Goal: Check status: Check status

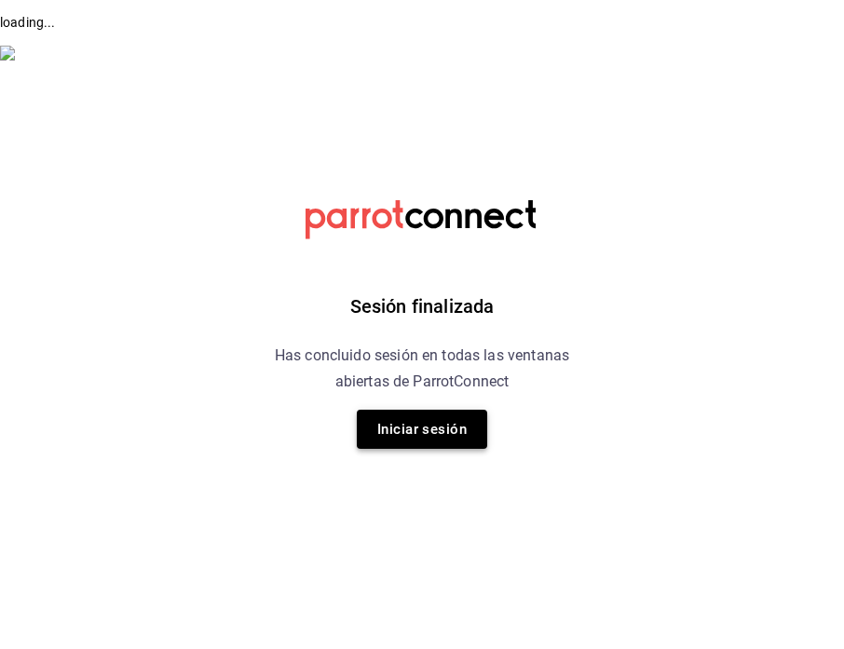
click at [388, 443] on button "Iniciar sesión" at bounding box center [422, 429] width 130 height 39
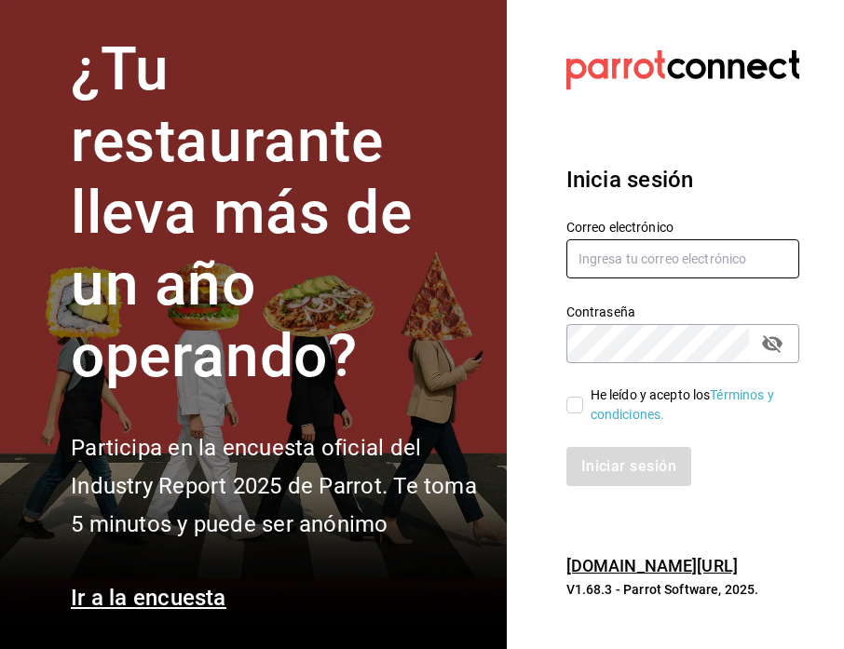
type input "[EMAIL_ADDRESS][DOMAIN_NAME]"
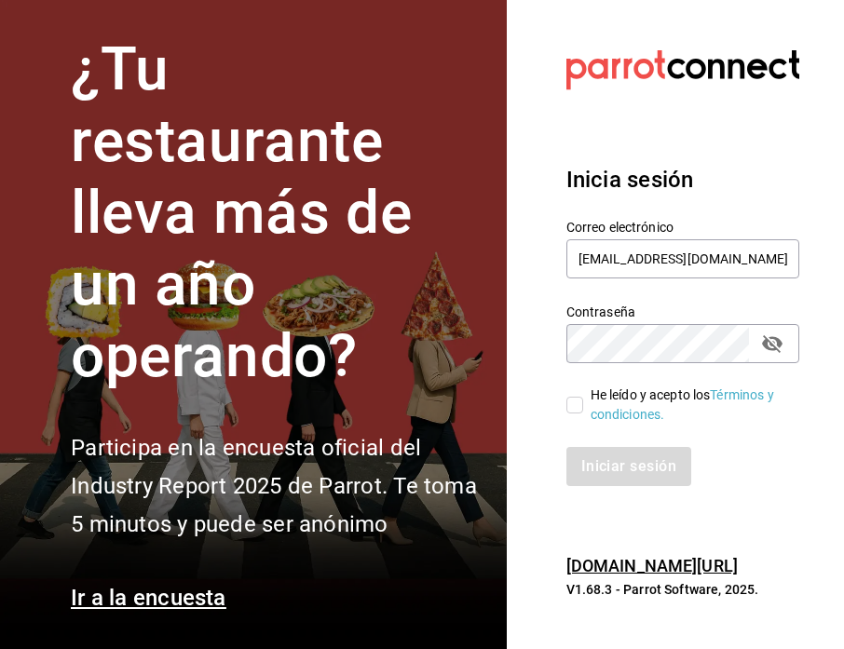
click at [576, 405] on input "He leído y acepto los Términos y condiciones." at bounding box center [574, 405] width 17 height 17
checkbox input "true"
click at [590, 460] on button "Iniciar sesión" at bounding box center [629, 466] width 127 height 39
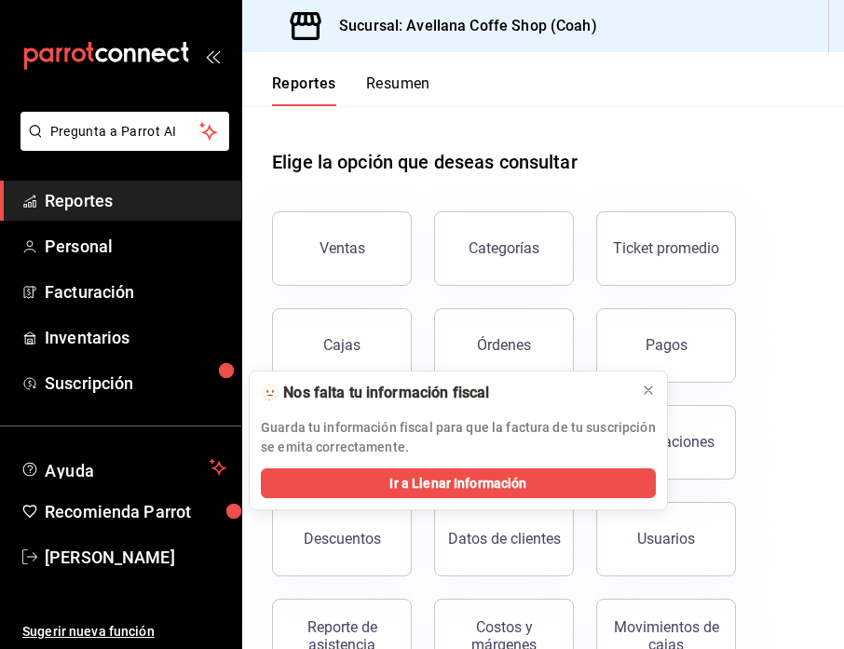
click at [380, 77] on button "Resumen" at bounding box center [398, 91] width 64 height 32
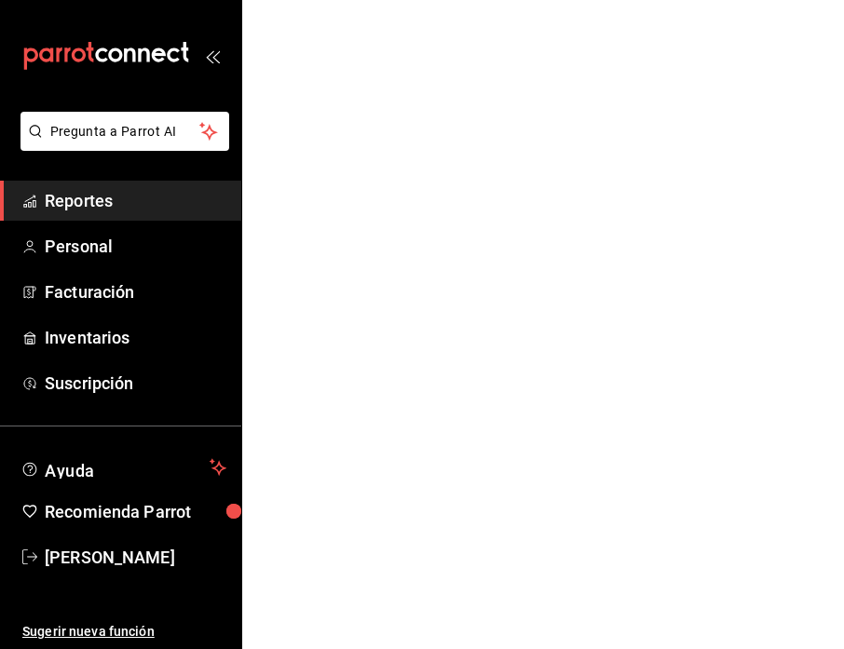
click at [648, 66] on html "Pregunta a Parrot AI Reportes Personal Facturación Inventarios Suscripción Ayud…" at bounding box center [422, 33] width 844 height 66
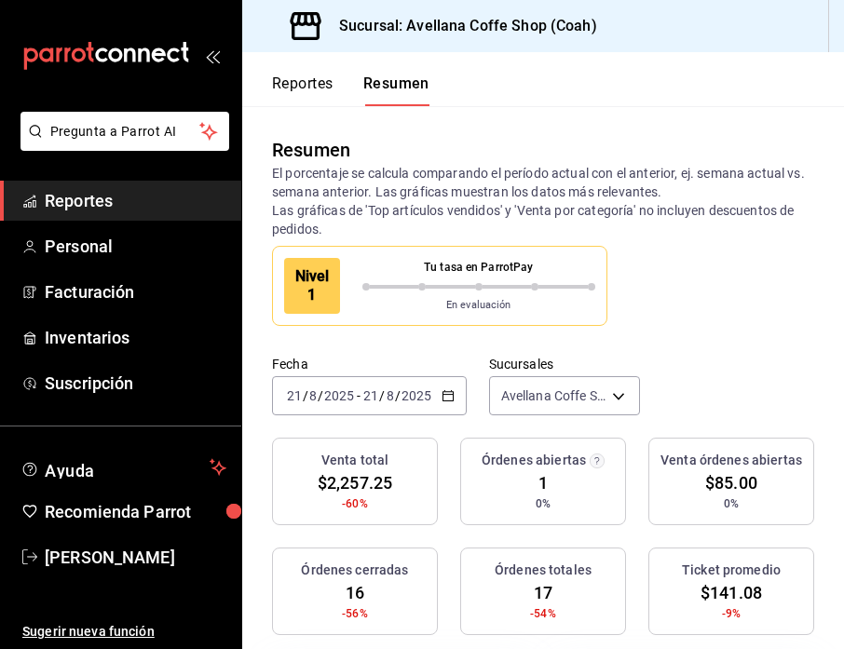
click at [443, 395] on icon "button" at bounding box center [448, 395] width 13 height 13
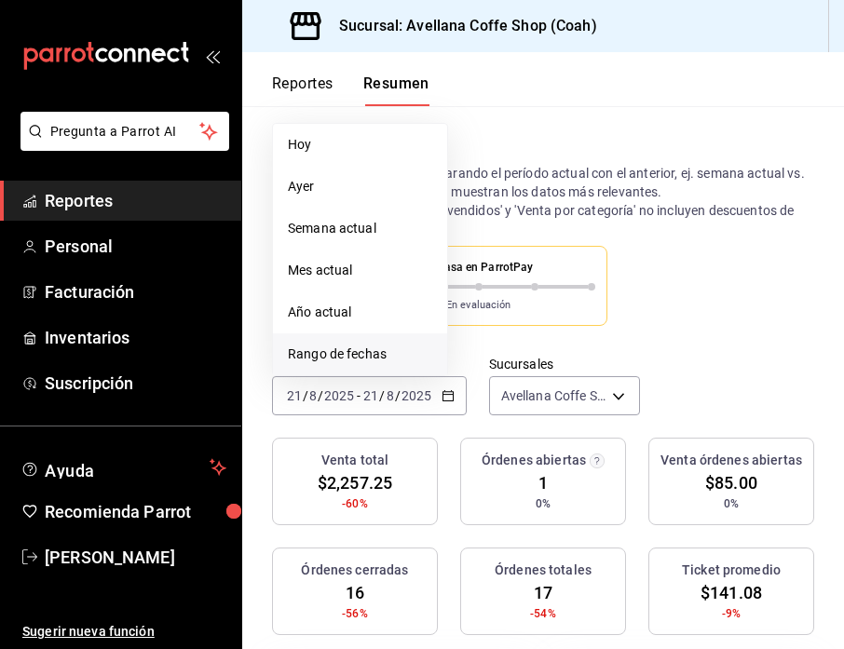
click at [375, 352] on span "Rango de fechas" at bounding box center [360, 355] width 144 height 20
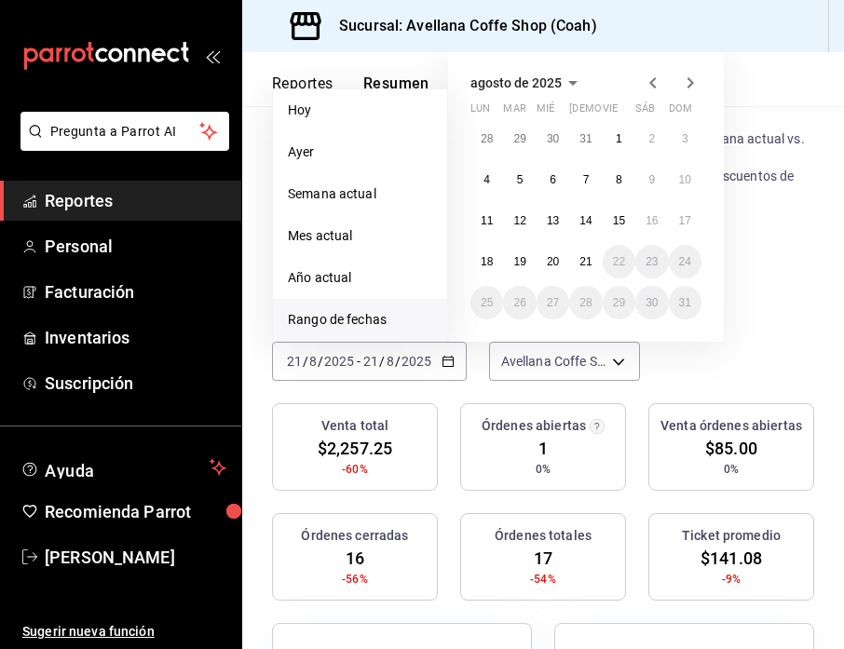
scroll to position [35, 0]
click at [659, 225] on button "16" at bounding box center [651, 220] width 33 height 34
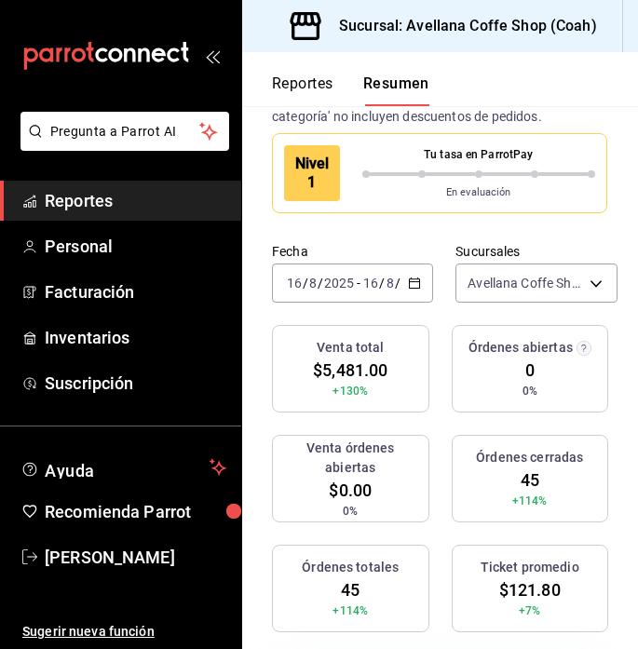
scroll to position [0, 0]
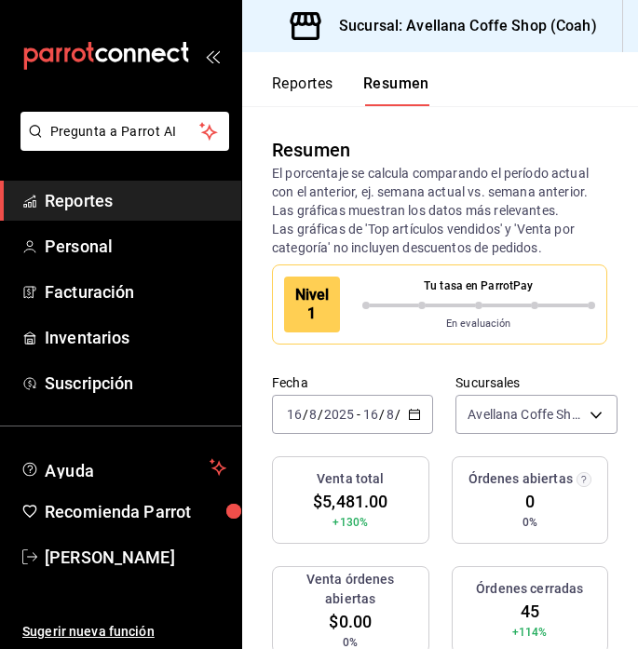
click at [414, 416] on icon "button" at bounding box center [414, 414] width 13 height 13
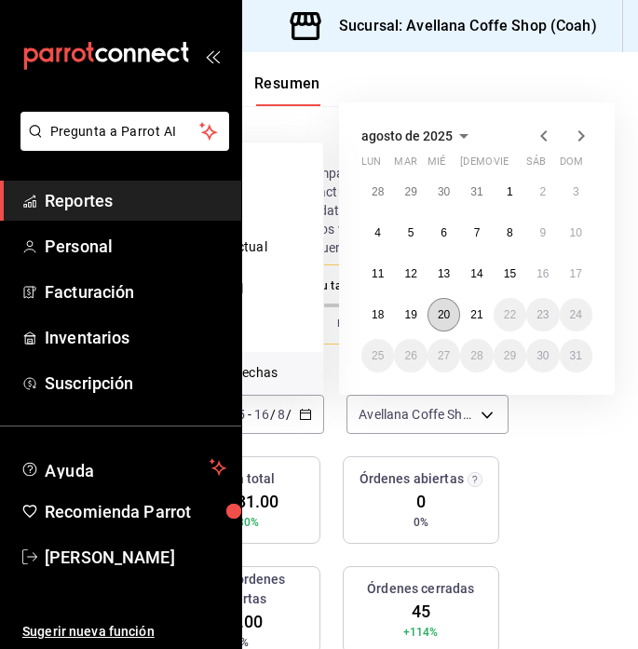
scroll to position [0, 129]
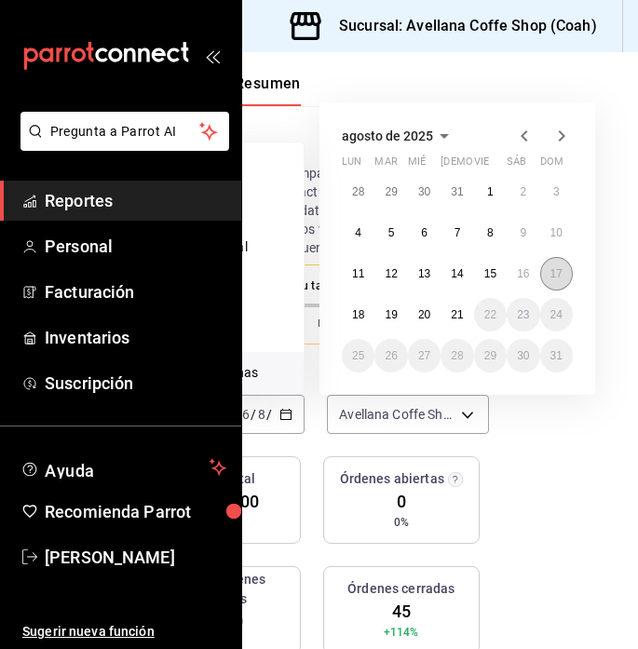
click at [558, 276] on abbr "17" at bounding box center [557, 273] width 12 height 13
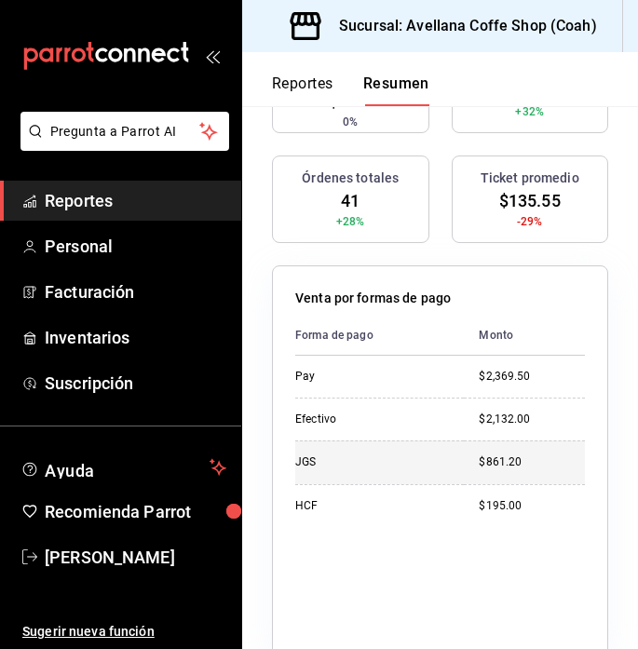
scroll to position [0, 0]
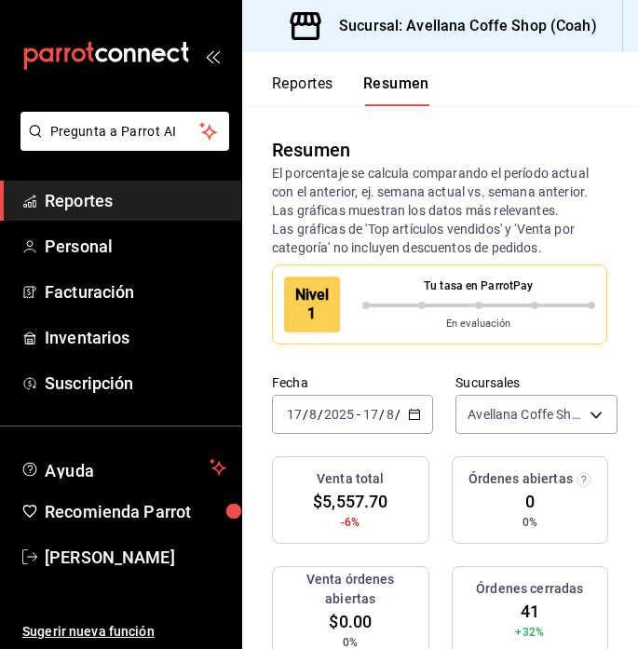
click at [416, 415] on icon "button" at bounding box center [414, 414] width 13 height 13
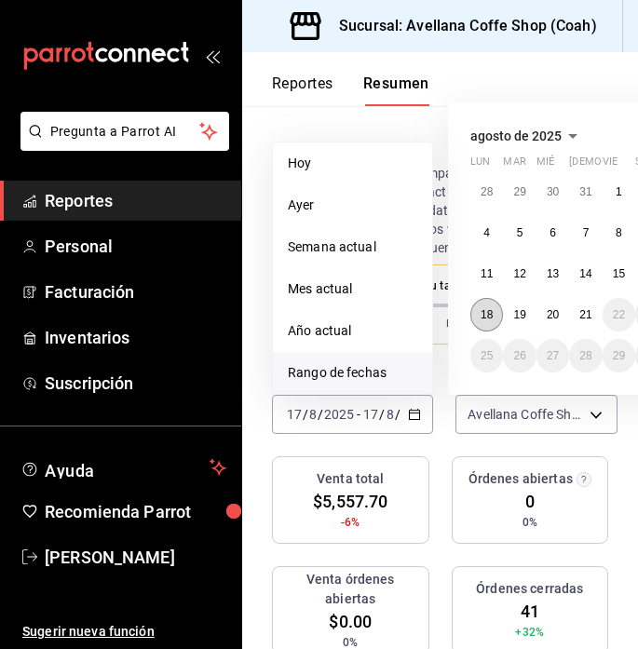
click at [488, 319] on abbr "18" at bounding box center [487, 314] width 12 height 13
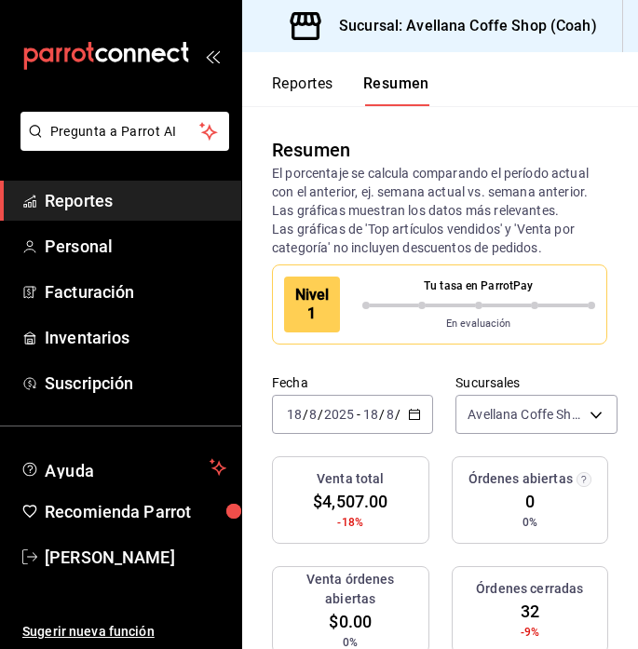
click at [415, 415] on icon "button" at bounding box center [414, 414] width 13 height 13
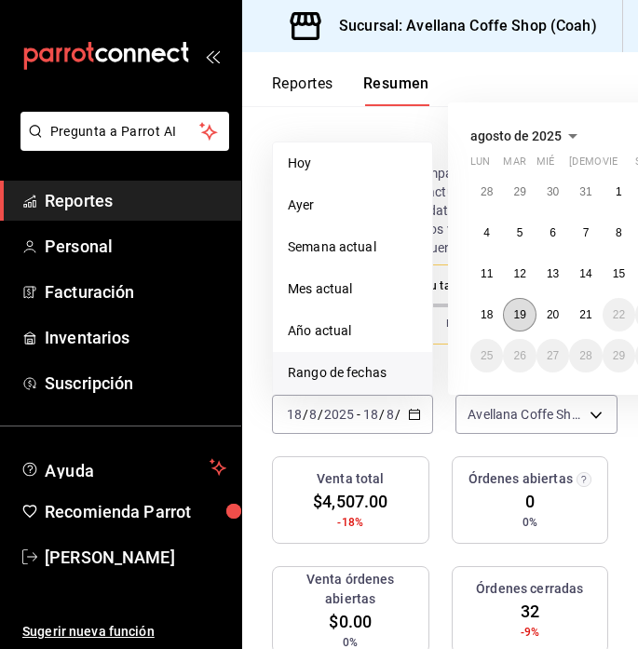
click at [526, 320] on button "19" at bounding box center [519, 315] width 33 height 34
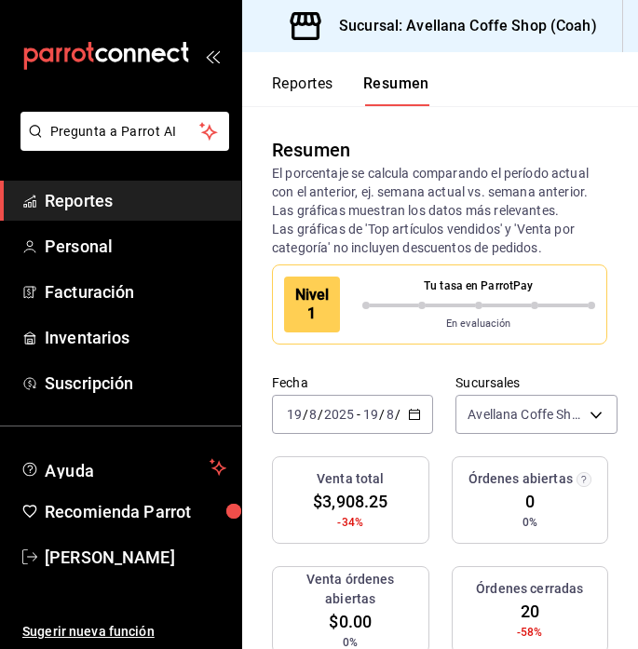
click at [412, 416] on icon "button" at bounding box center [414, 414] width 13 height 13
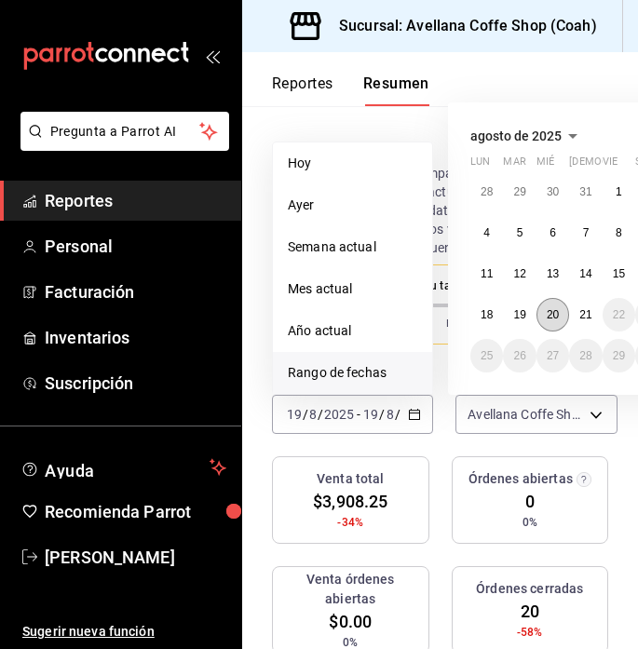
click at [558, 318] on abbr "20" at bounding box center [553, 314] width 12 height 13
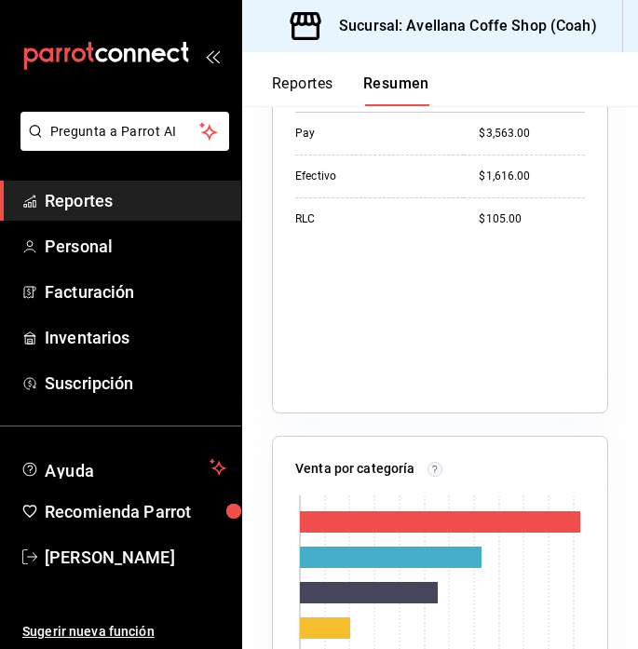
scroll to position [766, 0]
